Goal: Task Accomplishment & Management: Manage account settings

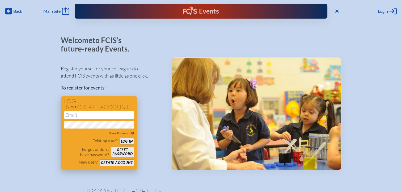
type input "[EMAIL_ADDRESS][DOMAIN_NAME]"
click at [123, 141] on button "Log in" at bounding box center [127, 141] width 15 height 7
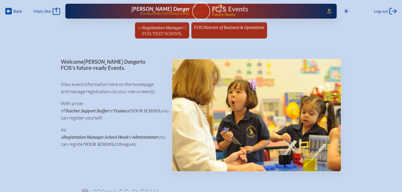
click at [242, 30] on link "FCIS Director of Business & Operations since [DATE]" at bounding box center [229, 27] width 75 height 10
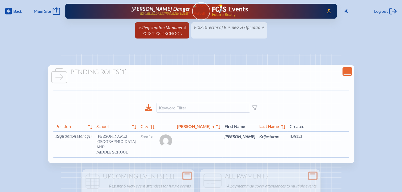
scroll to position [0, 23]
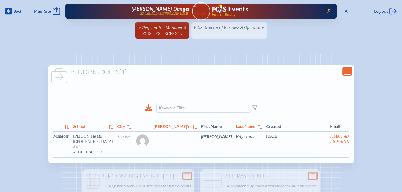
drag, startPoint x: 337, startPoint y: 146, endPoint x: 334, endPoint y: 142, distance: 5.5
click at [365, 146] on link "edit Person’s Details" at bounding box center [374, 144] width 18 height 17
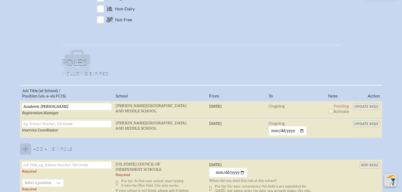
scroll to position [346, 0]
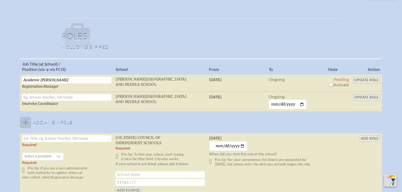
click at [329, 82] on input "checkbox" at bounding box center [331, 84] width 4 height 4
checkbox input "true"
click at [361, 80] on input "Update Role" at bounding box center [366, 80] width 27 height 7
